Goal: Task Accomplishment & Management: Use online tool/utility

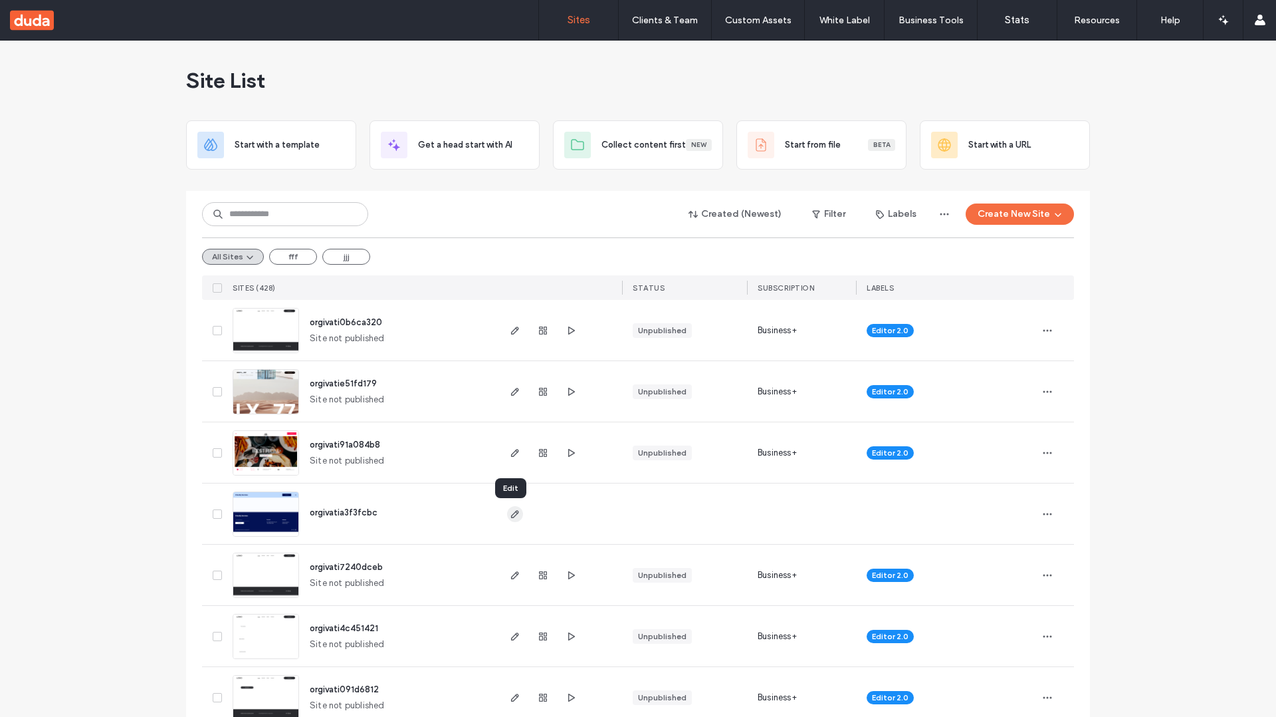
click at [512, 515] on icon "button" at bounding box center [515, 514] width 11 height 11
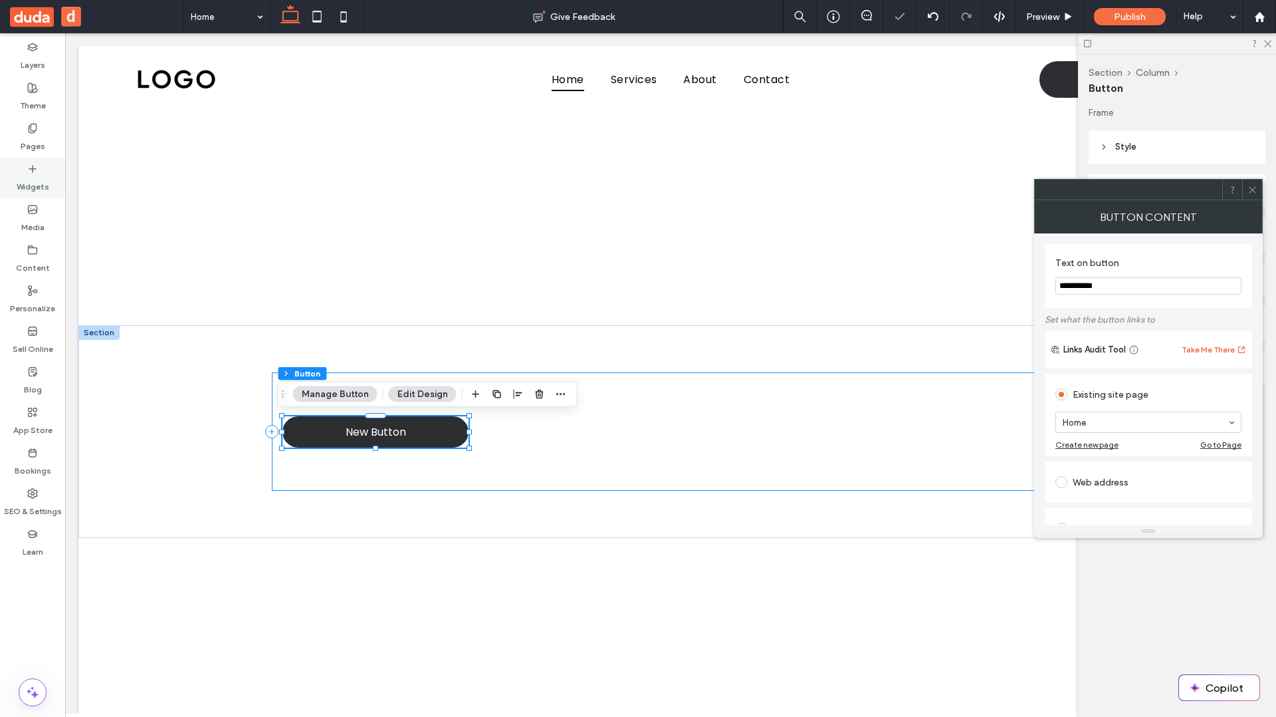
click at [29, 178] on label "Widgets" at bounding box center [33, 183] width 33 height 19
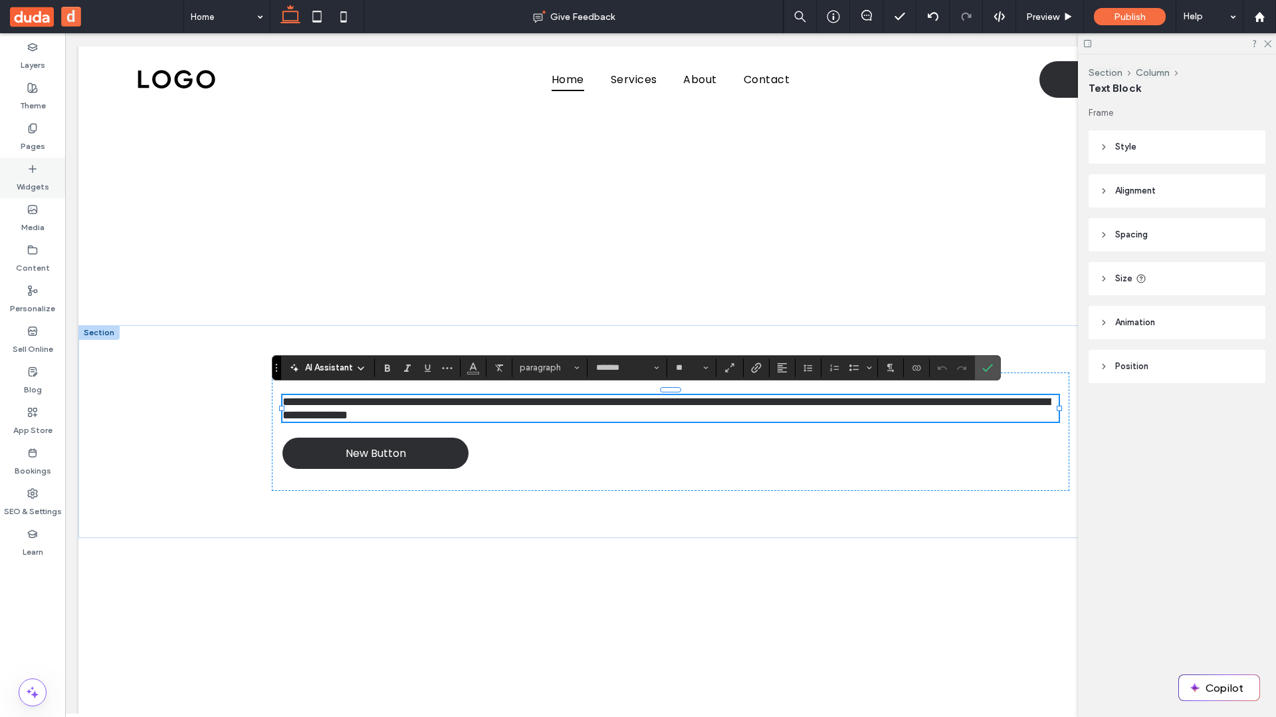
click at [32, 189] on label "Widgets" at bounding box center [33, 183] width 33 height 19
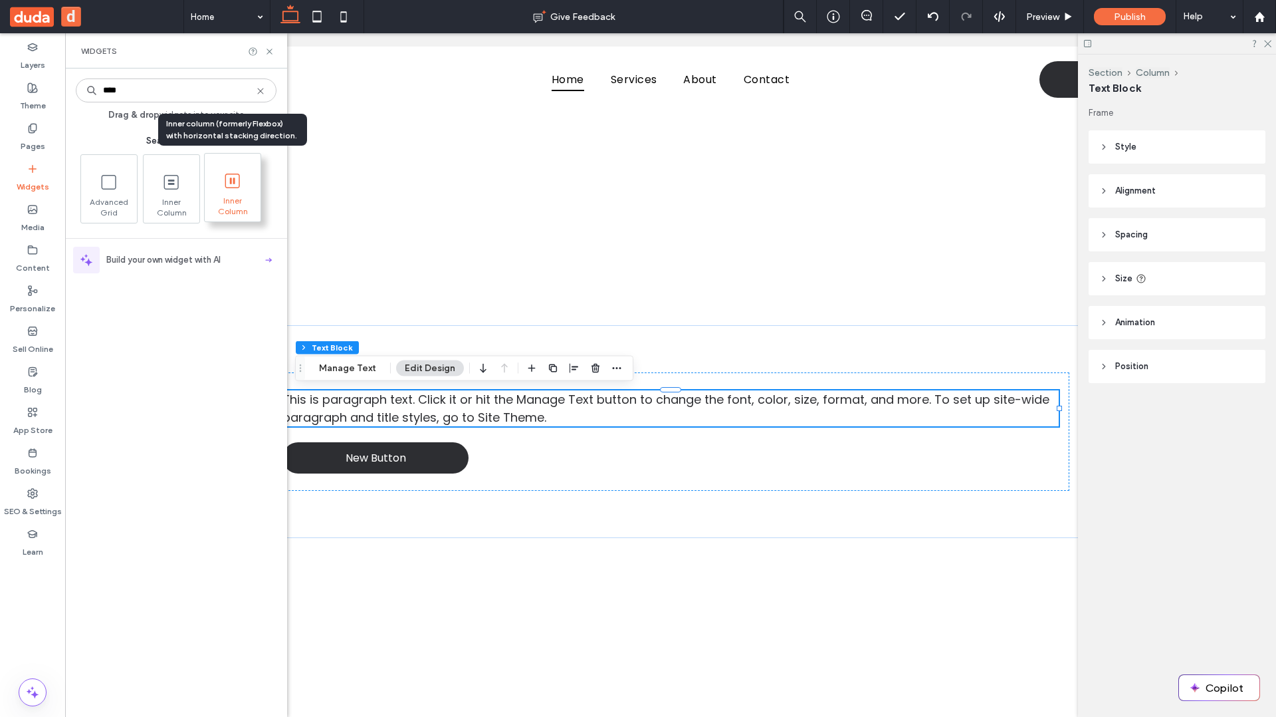
type input "****"
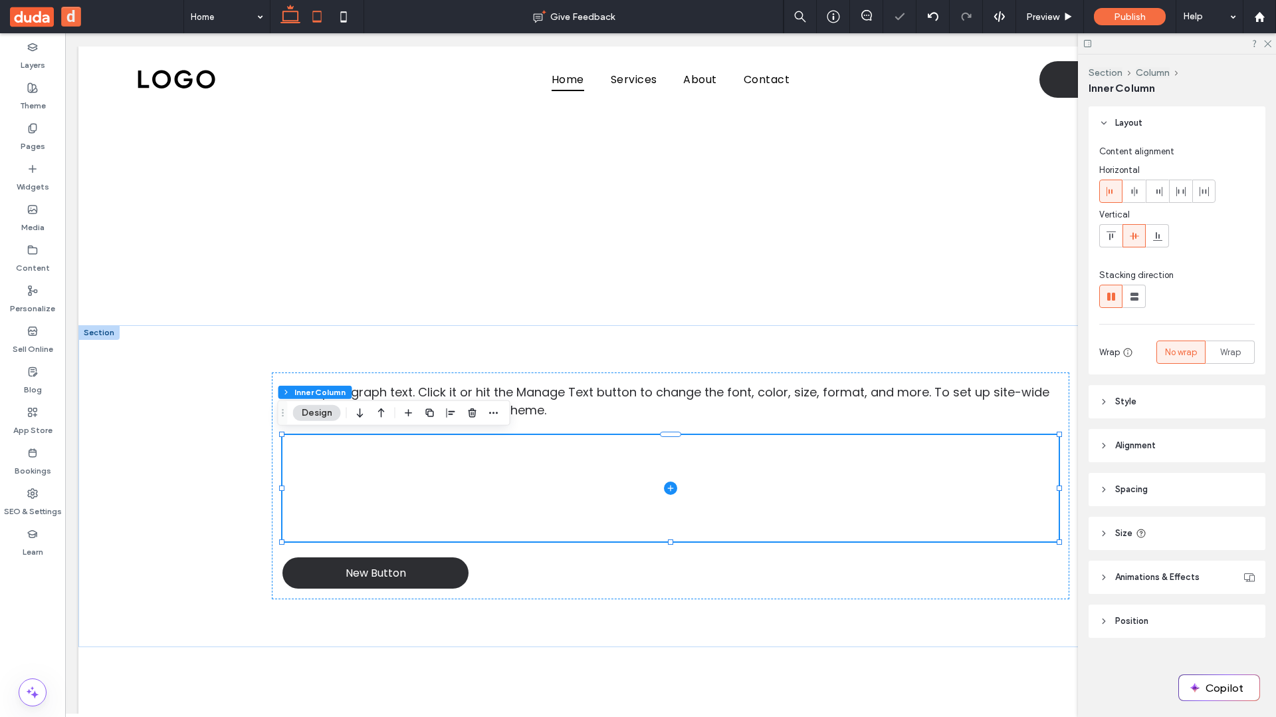
click at [315, 17] on icon at bounding box center [317, 16] width 27 height 27
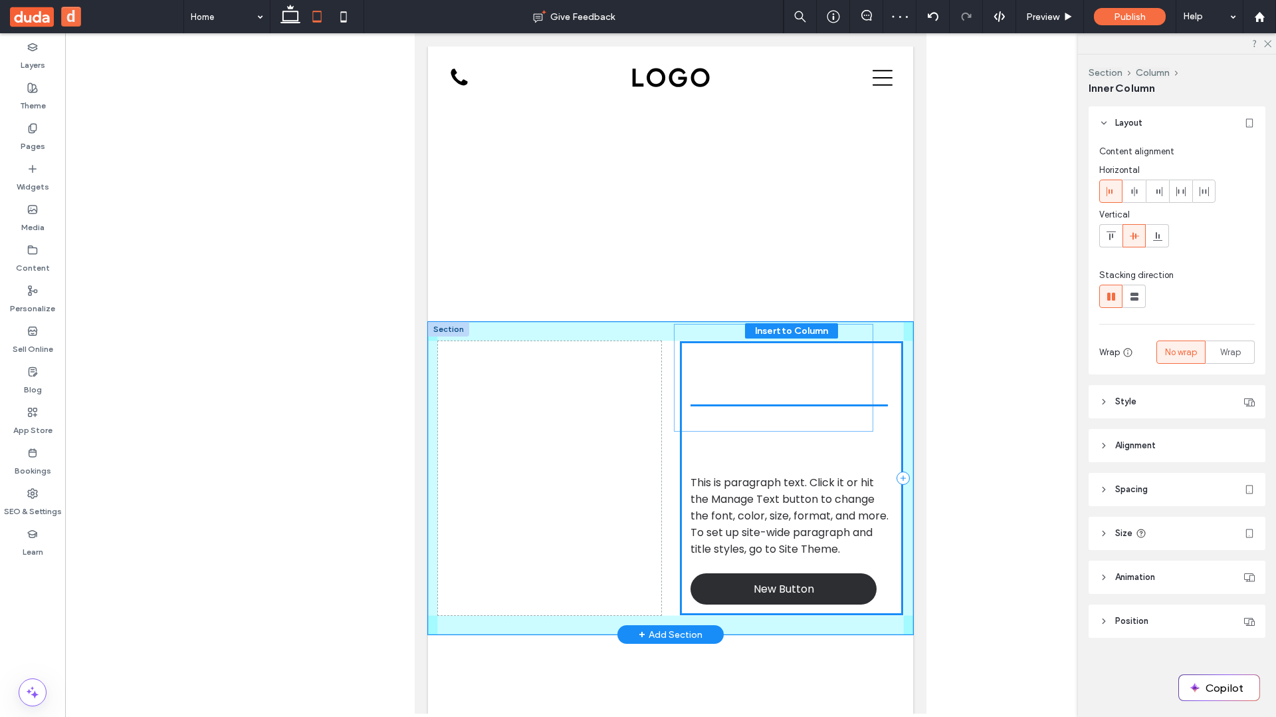
drag, startPoint x: 758, startPoint y: 501, endPoint x: 747, endPoint y: 374, distance: 126.8
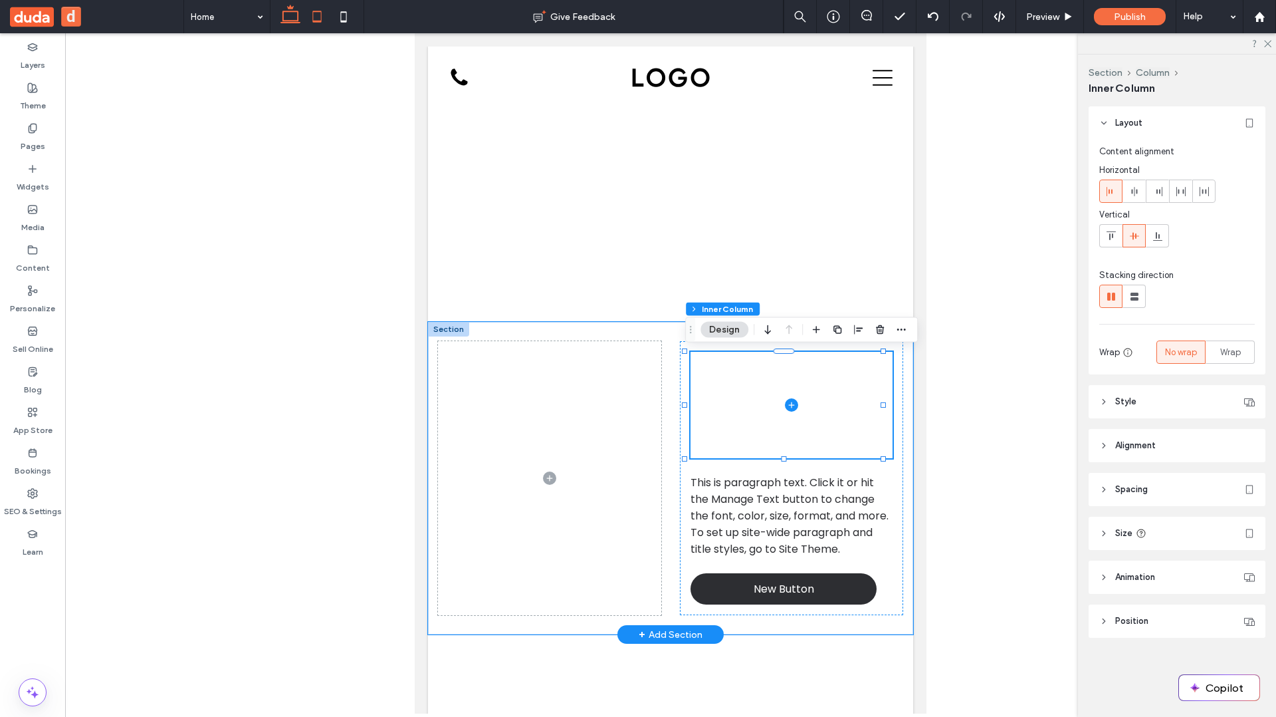
click at [291, 21] on use at bounding box center [291, 14] width 20 height 19
